Goal: Contribute content

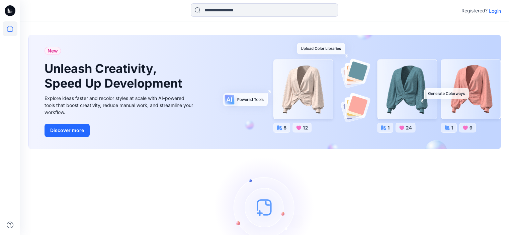
click at [498, 9] on p "Login" at bounding box center [495, 10] width 12 height 7
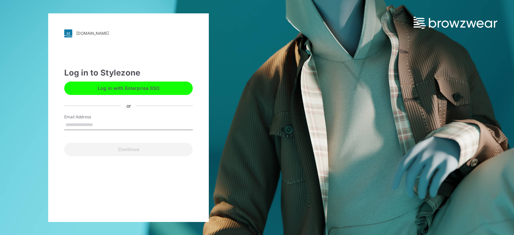
click at [98, 124] on input "Email Address" at bounding box center [128, 125] width 128 height 10
type input "**********"
click at [64, 143] on button "Continue" at bounding box center [128, 149] width 128 height 13
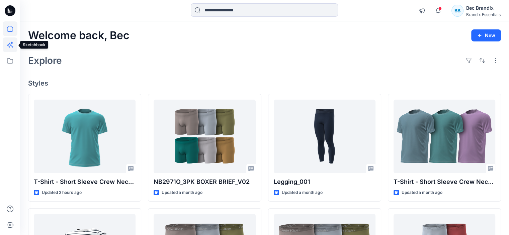
click at [11, 44] on icon at bounding box center [10, 44] width 15 height 15
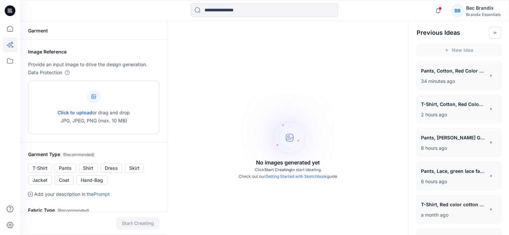
click at [121, 95] on div "Click to upload or drag and drop JPG, JPEG, PNG (max. 10 MB)" at bounding box center [94, 107] width 72 height 51
type input "**********"
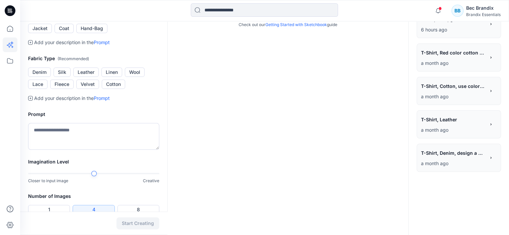
scroll to position [152, 0]
click at [98, 150] on textarea at bounding box center [93, 136] width 131 height 27
click at [49, 150] on textarea "**********" at bounding box center [93, 136] width 131 height 27
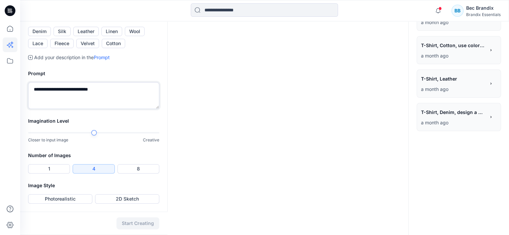
scroll to position [233, 0]
type textarea "**********"
click at [116, 201] on button "2D Sketch" at bounding box center [127, 198] width 64 height 9
click at [130, 222] on button "Start Creating" at bounding box center [137, 223] width 43 height 12
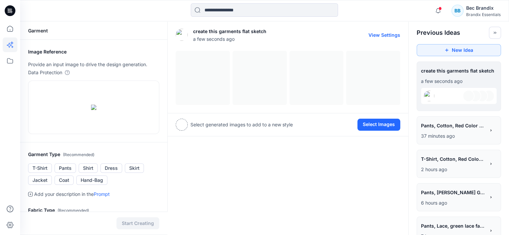
click at [233, 75] on div at bounding box center [288, 78] width 224 height 54
click at [209, 77] on div at bounding box center [288, 78] width 224 height 54
click at [382, 124] on button "Select Images" at bounding box center [378, 125] width 43 height 12
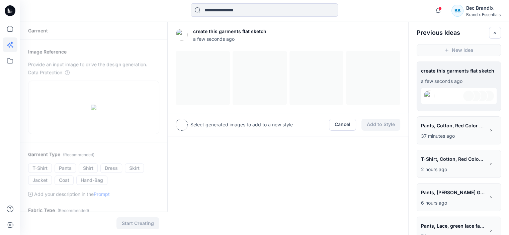
click at [200, 71] on div at bounding box center [288, 78] width 224 height 54
click at [184, 123] on div at bounding box center [182, 125] width 12 height 12
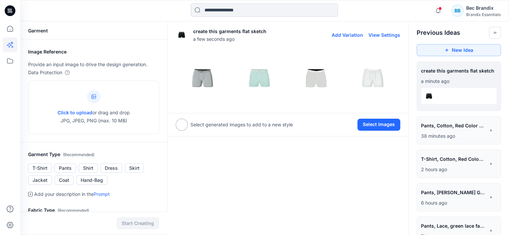
click at [322, 71] on img at bounding box center [317, 78] width 54 height 54
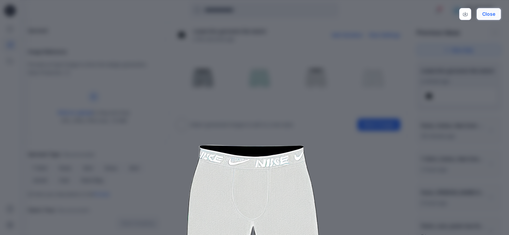
click at [490, 13] on button "Close" at bounding box center [488, 14] width 24 height 12
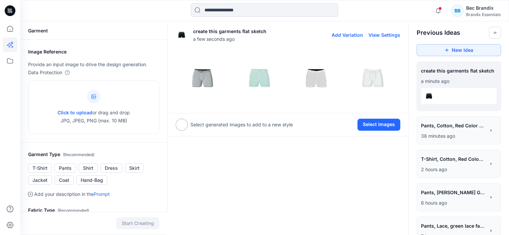
click at [377, 79] on img at bounding box center [373, 78] width 54 height 54
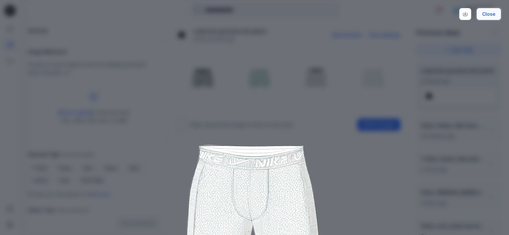
click at [489, 14] on button "Close" at bounding box center [488, 14] width 24 height 12
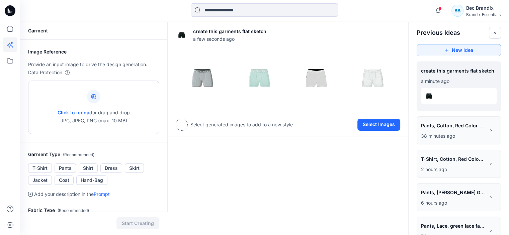
click at [97, 107] on div "Click to upload or drag and drop JPG, JPEG, PNG (max. 10 MB)" at bounding box center [94, 107] width 72 height 51
type input "**********"
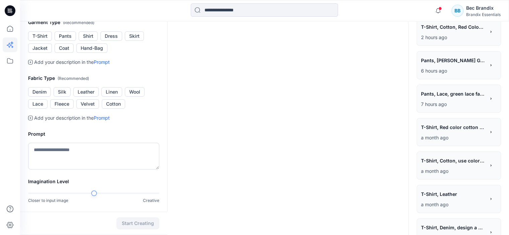
scroll to position [133, 0]
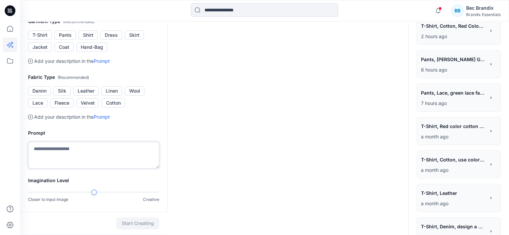
click at [75, 169] on textarea at bounding box center [93, 155] width 131 height 27
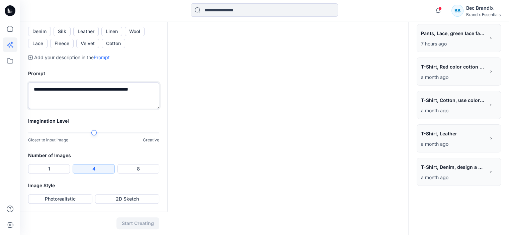
scroll to position [233, 0]
type textarea "**********"
click at [119, 198] on button "2D Sketch" at bounding box center [127, 198] width 64 height 9
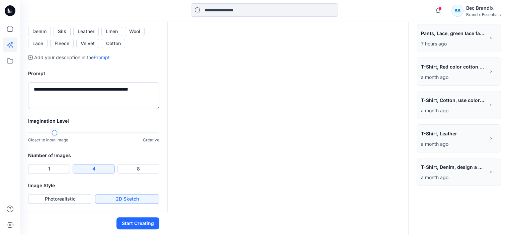
click at [54, 131] on div at bounding box center [54, 132] width 5 height 5
click at [130, 222] on button "Start Creating" at bounding box center [137, 223] width 43 height 12
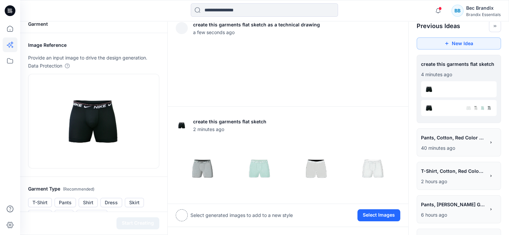
scroll to position [3, 0]
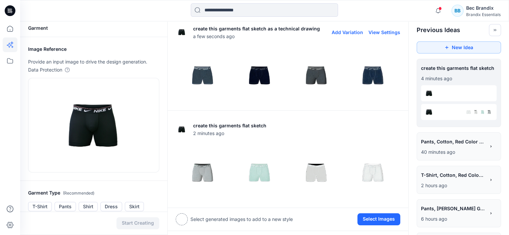
click at [363, 76] on img at bounding box center [373, 76] width 54 height 54
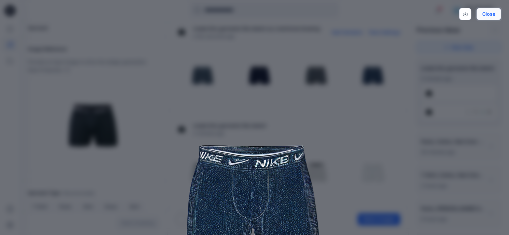
click at [485, 12] on button "Close" at bounding box center [488, 14] width 24 height 12
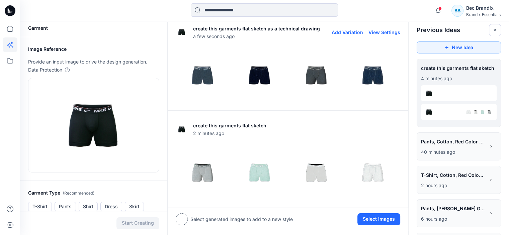
click at [314, 75] on img at bounding box center [317, 76] width 54 height 54
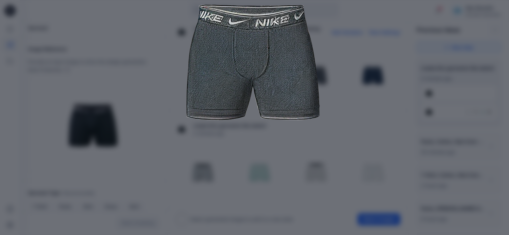
scroll to position [0, 0]
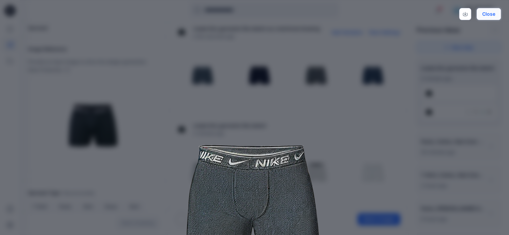
click at [494, 14] on button "Close" at bounding box center [488, 14] width 24 height 12
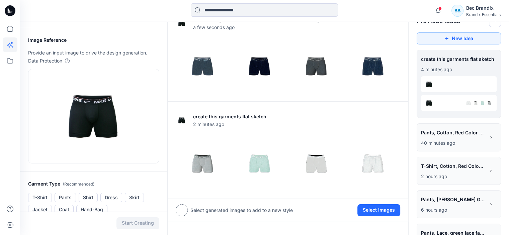
scroll to position [9, 0]
